Goal: Transaction & Acquisition: Download file/media

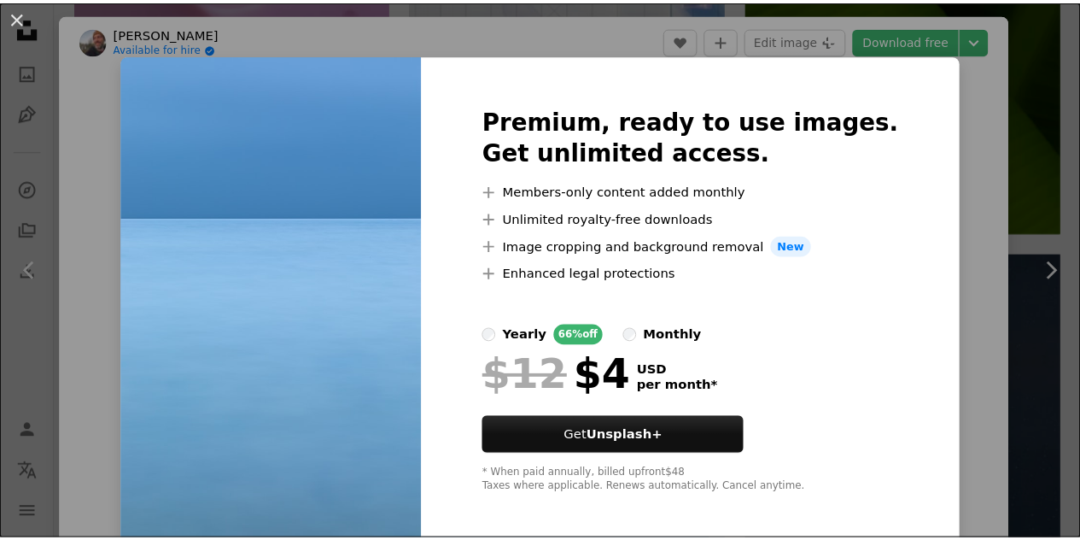
scroll to position [3919, 0]
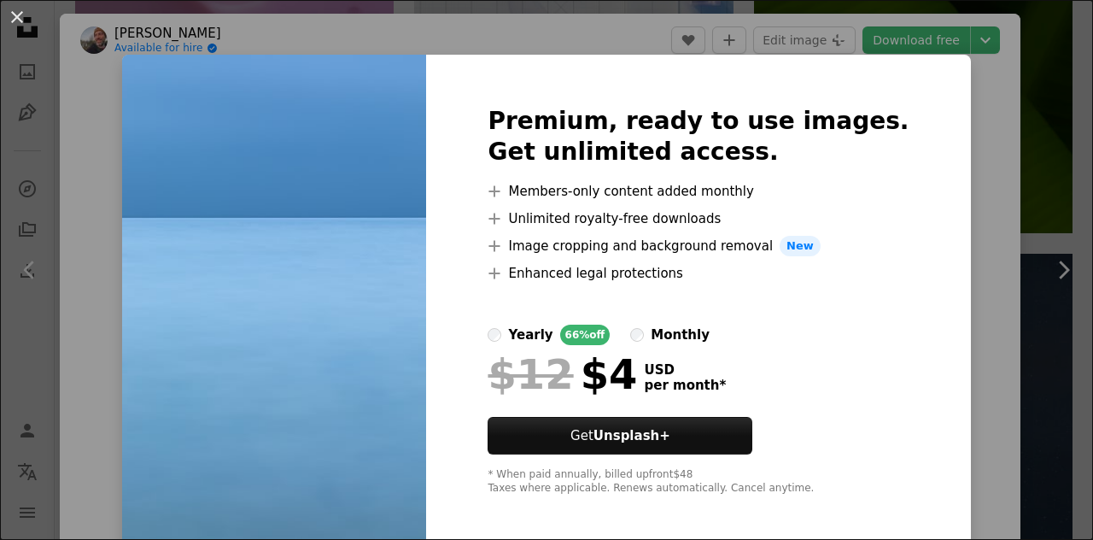
click at [969, 243] on div "An X shape Premium, ready to use images. Get unlimited access. A plus sign Memb…" at bounding box center [546, 270] width 1093 height 540
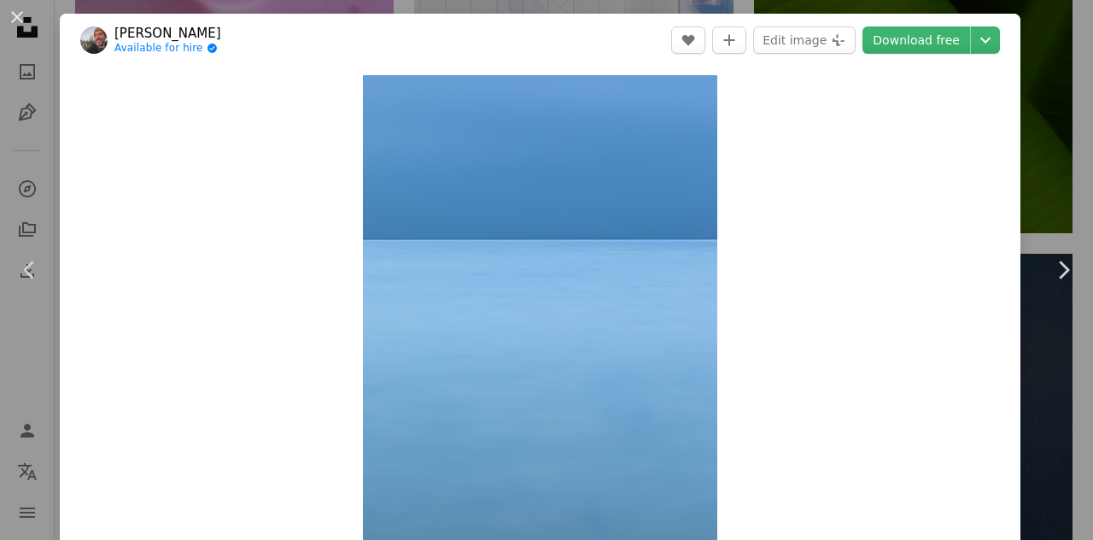
click at [1031, 72] on div "An X shape Chevron left Chevron right [PERSON_NAME] Available for hire A checkm…" at bounding box center [546, 270] width 1093 height 540
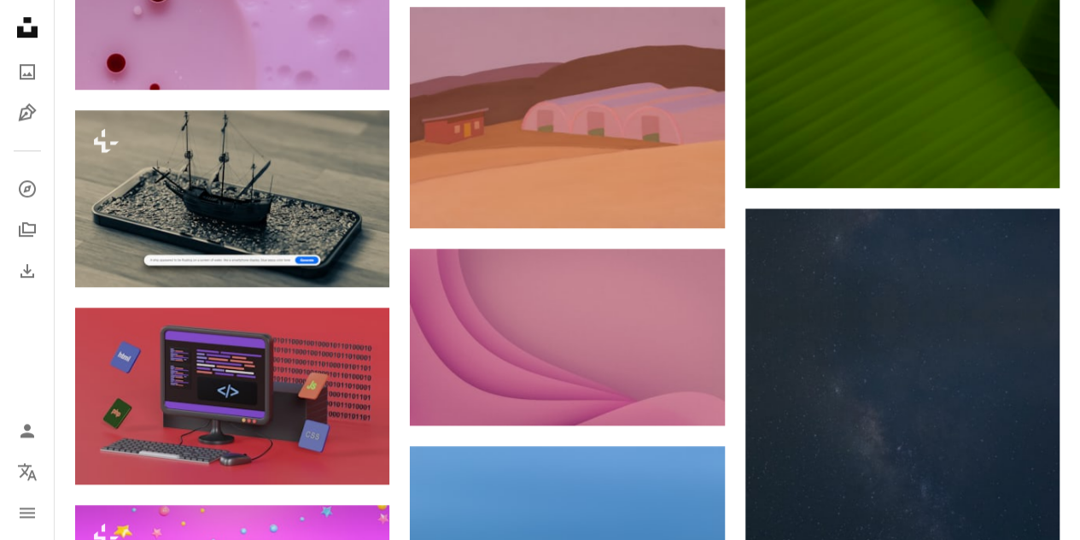
drag, startPoint x: 1092, startPoint y: 220, endPoint x: 1071, endPoint y: 52, distance: 168.8
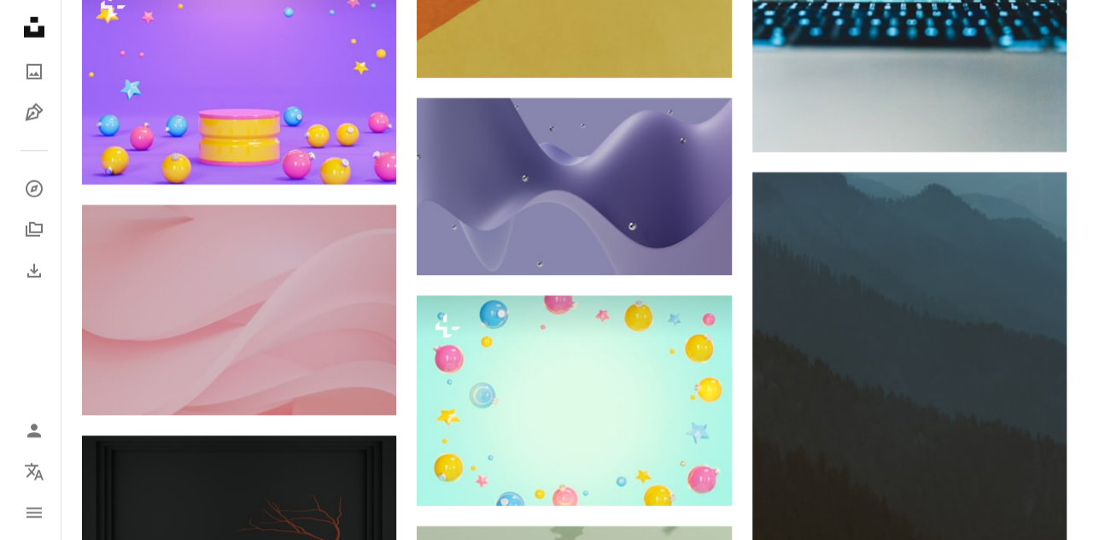
scroll to position [2347, 0]
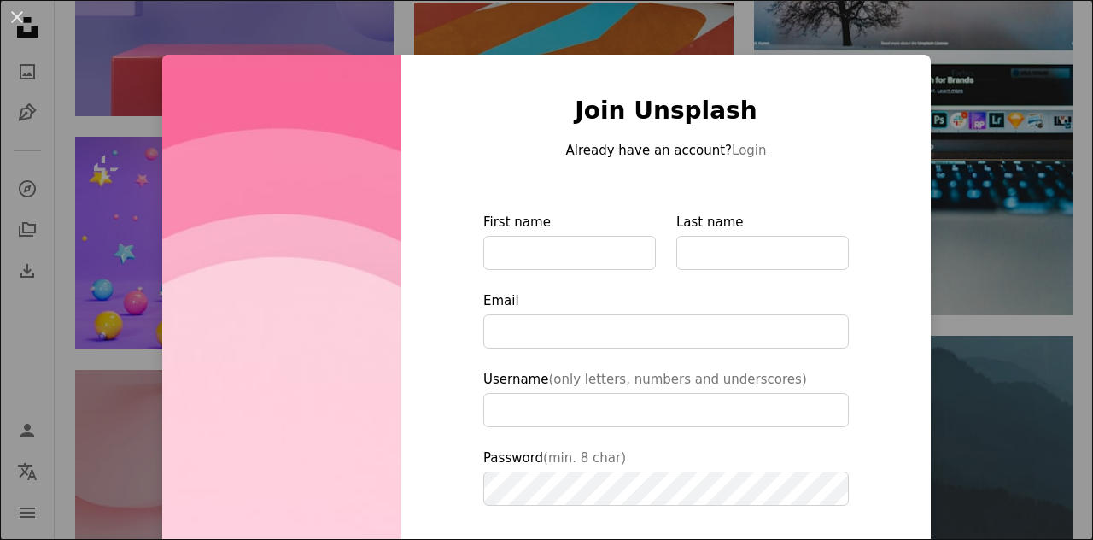
click at [817, 29] on div "An X shape Join Unsplash Already have an account? Login First name Last name Em…" at bounding box center [546, 270] width 1093 height 540
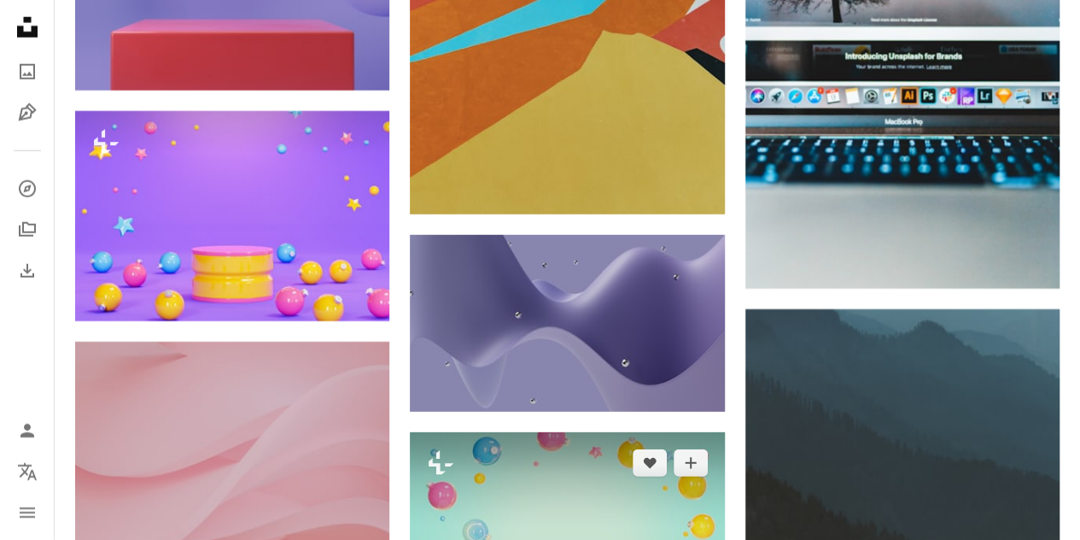
click at [564, 432] on img at bounding box center [567, 537] width 314 height 210
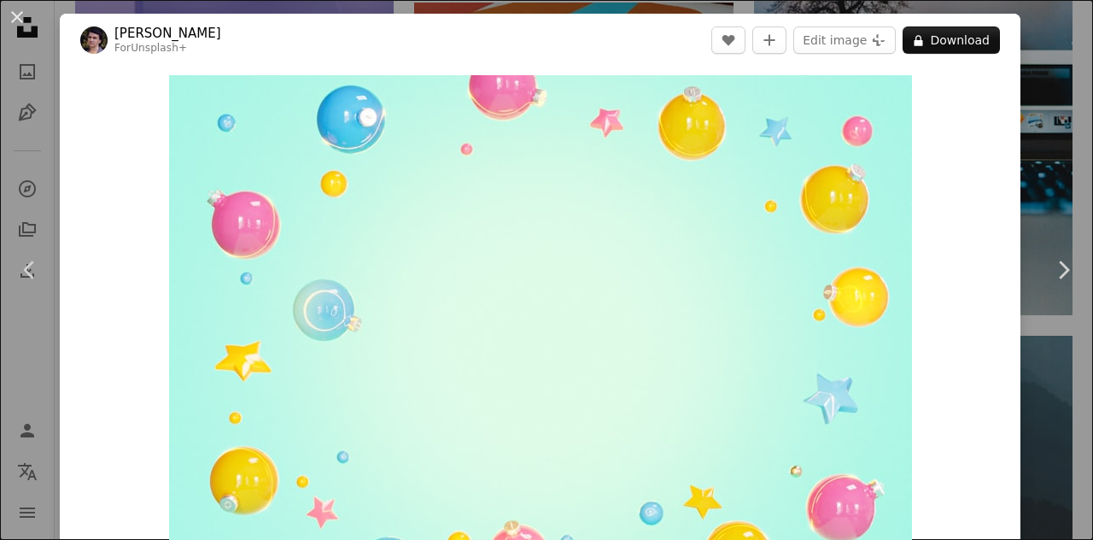
click at [1000, 143] on div "Zoom in" at bounding box center [540, 323] width 961 height 512
click at [1029, 156] on div "An X shape Chevron left Chevron right Rodion Kutsaiev For Unsplash+ A heart A p…" at bounding box center [546, 270] width 1093 height 540
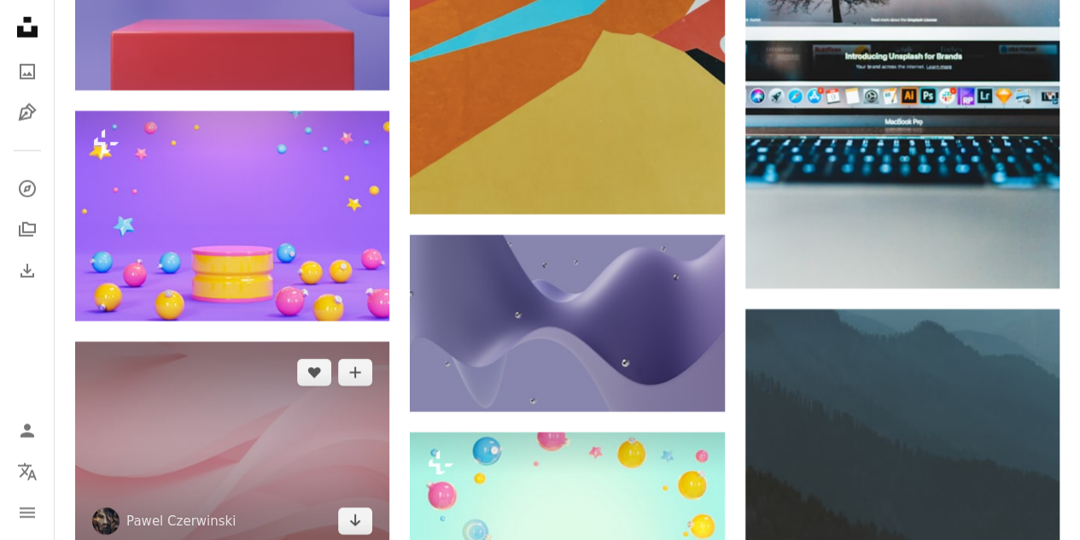
click at [315, 342] on img at bounding box center [232, 447] width 314 height 210
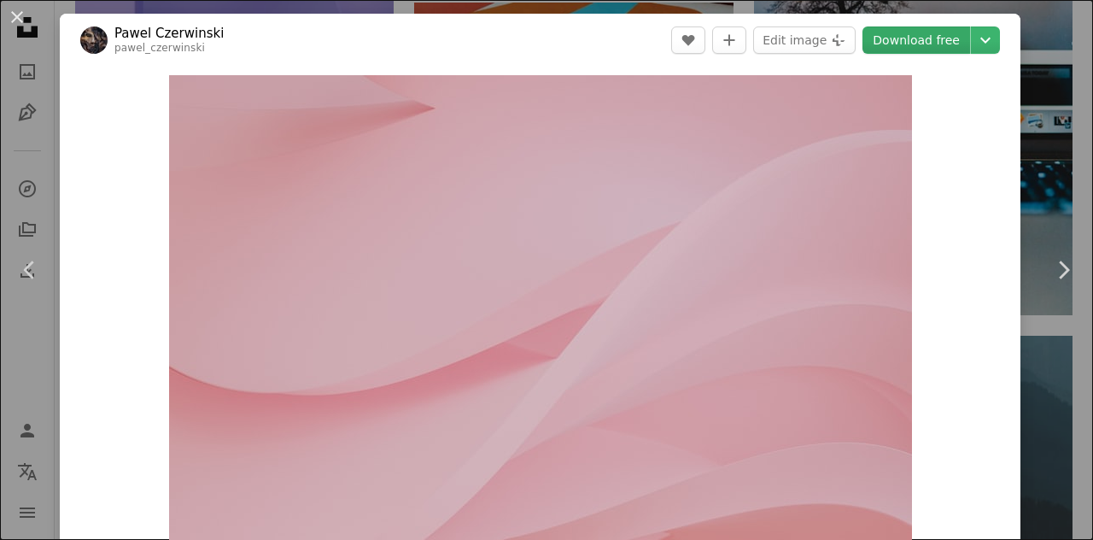
click at [887, 35] on link "Download free" at bounding box center [917, 39] width 108 height 27
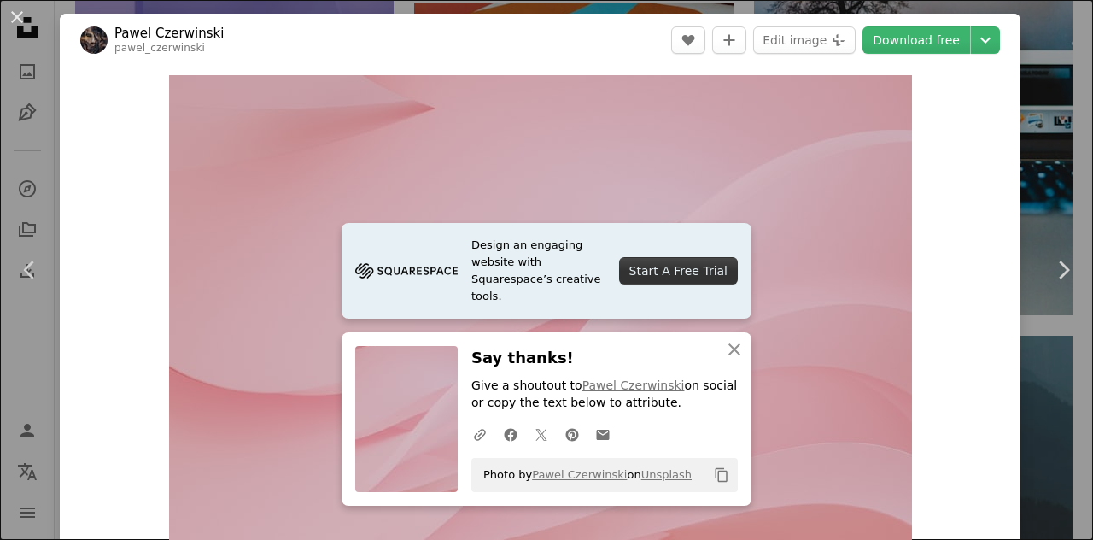
scroll to position [472, 0]
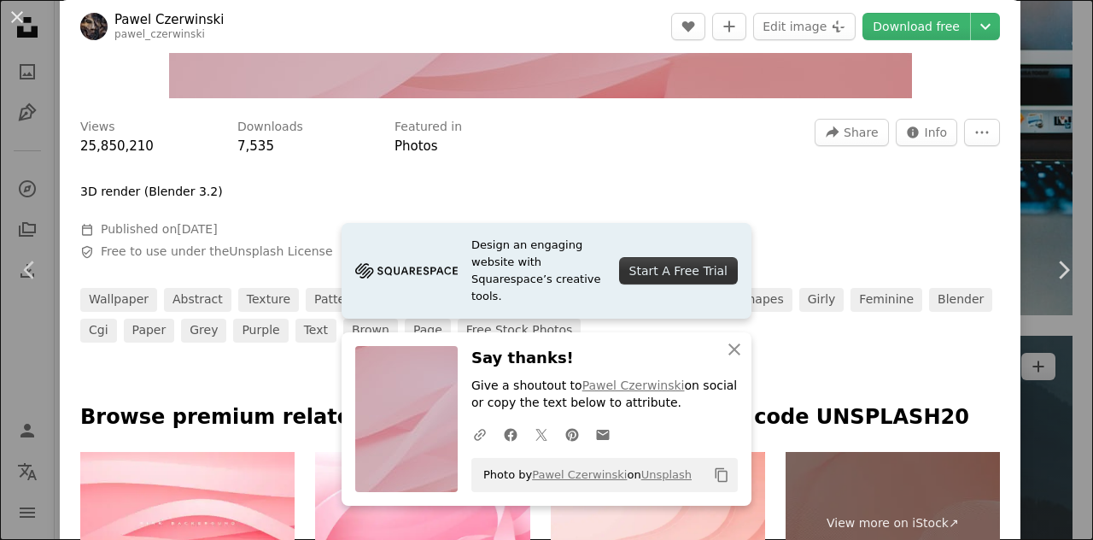
drag, startPoint x: 1039, startPoint y: 85, endPoint x: 1045, endPoint y: 93, distance: 10.9
click at [1039, 85] on div "An X shape Chevron left Chevron right Design an engaging website with Squarespa…" at bounding box center [546, 270] width 1093 height 540
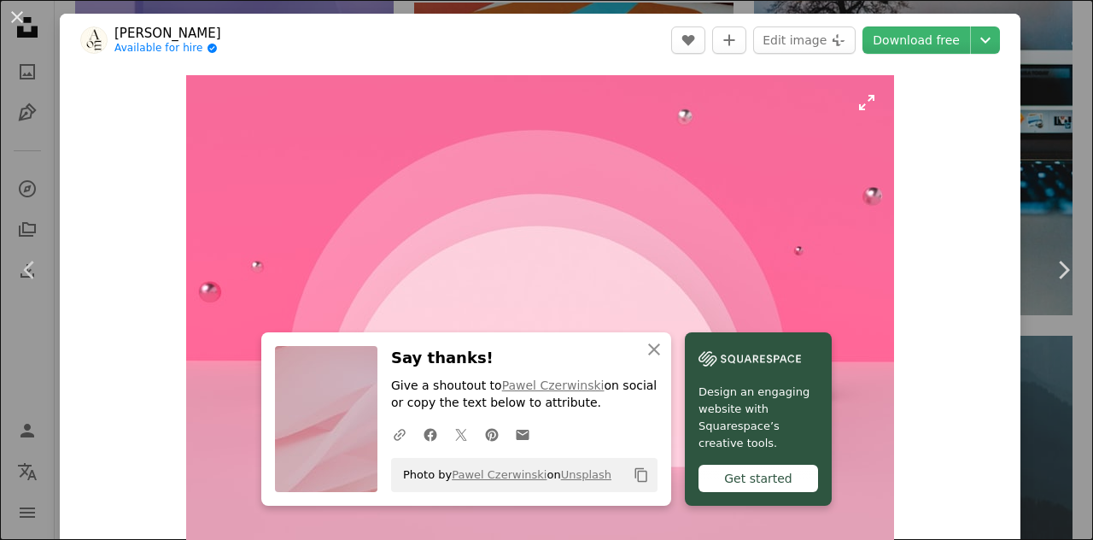
drag, startPoint x: 629, startPoint y: 280, endPoint x: 403, endPoint y: 259, distance: 226.5
click at [403, 259] on img "Zoom in on this image" at bounding box center [540, 322] width 708 height 495
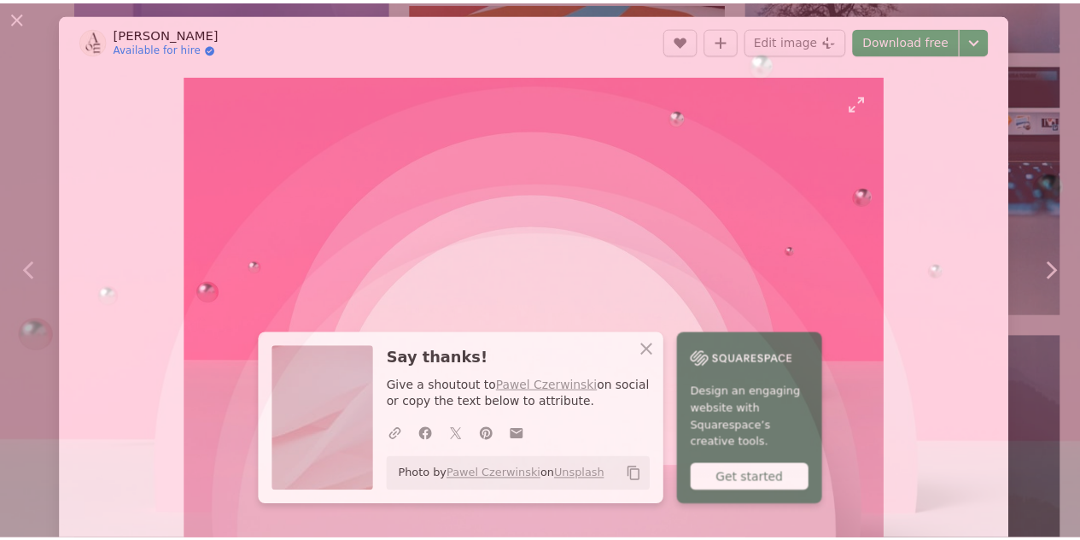
scroll to position [104, 0]
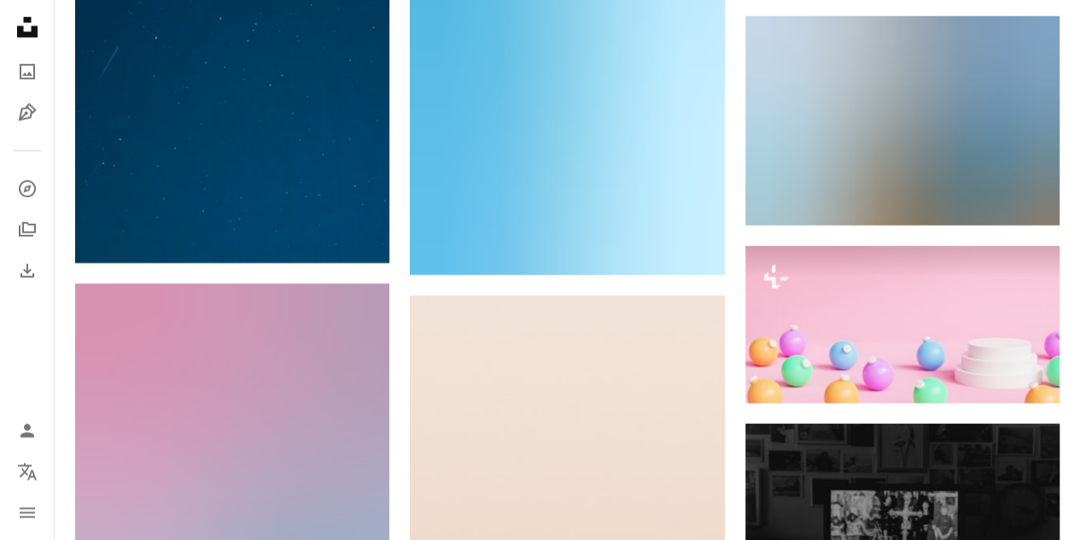
scroll to position [28450, 0]
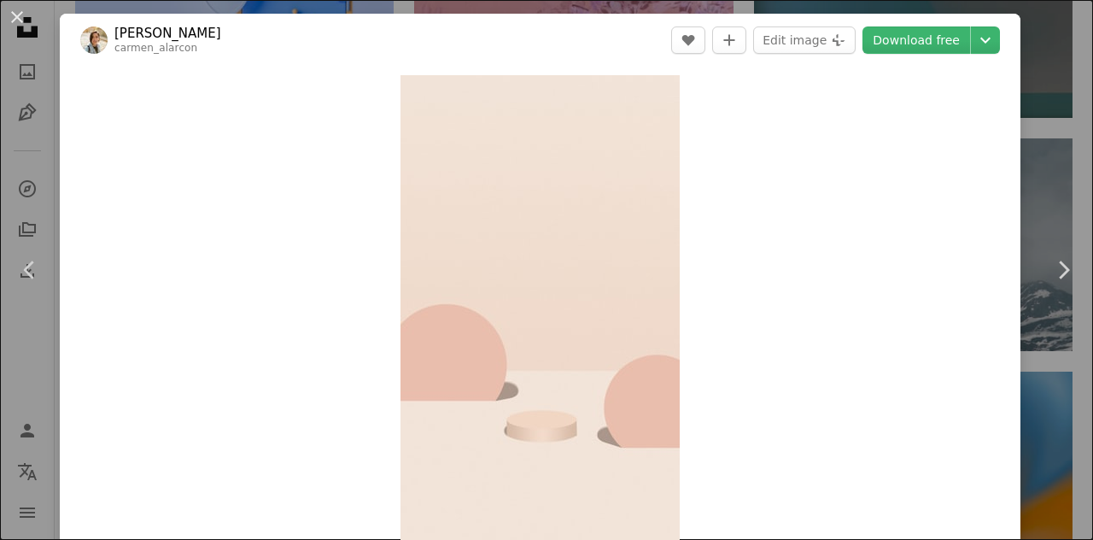
click at [1060, 178] on div "An X shape Chevron left Chevron right [PERSON_NAME] carmen_alarcon A heart A pl…" at bounding box center [546, 270] width 1093 height 540
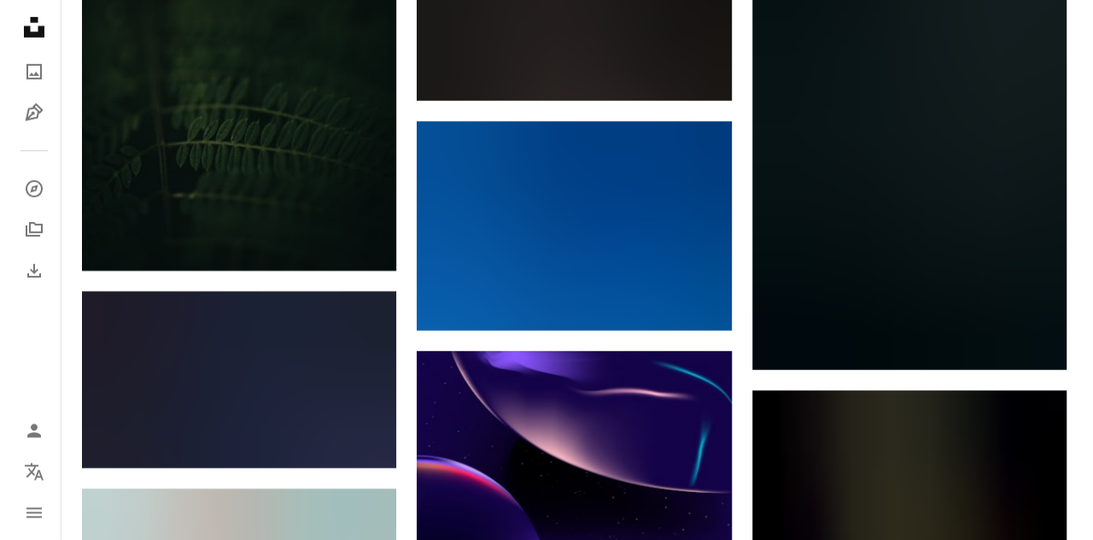
scroll to position [67568, 0]
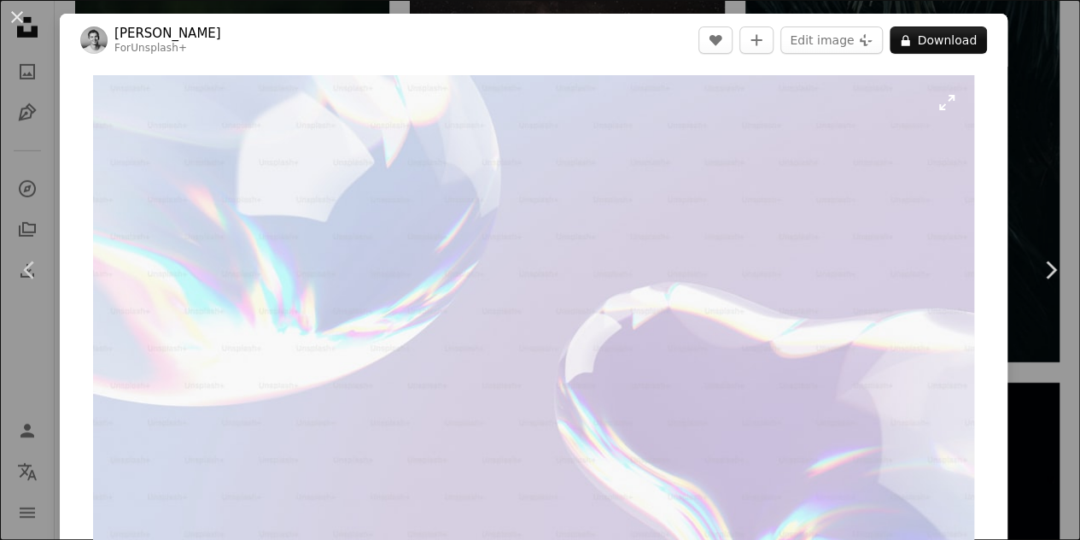
click at [483, 263] on img "Zoom in on this image" at bounding box center [533, 323] width 881 height 496
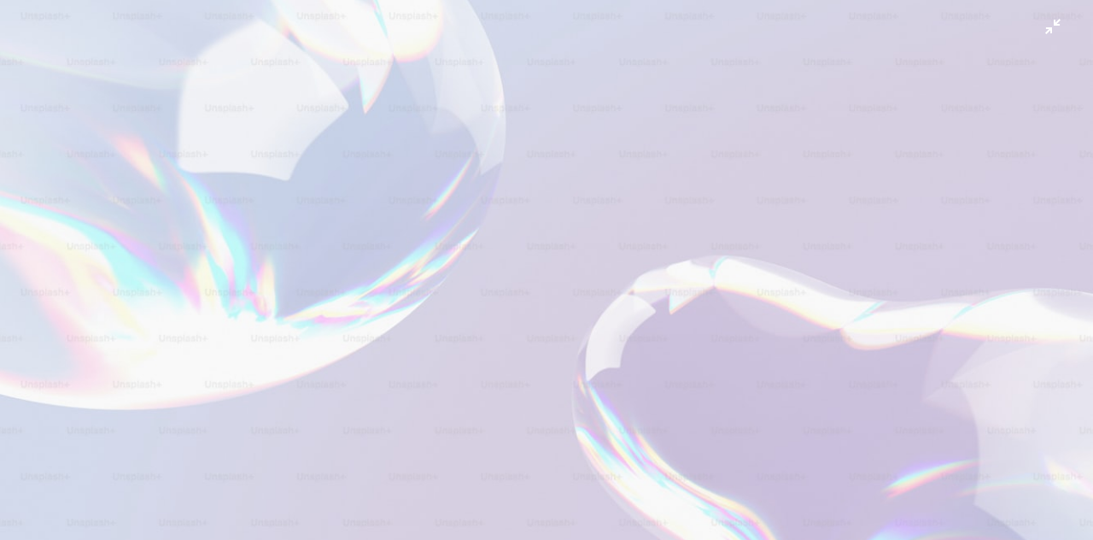
scroll to position [31, 0]
